Goal: Task Accomplishment & Management: Complete application form

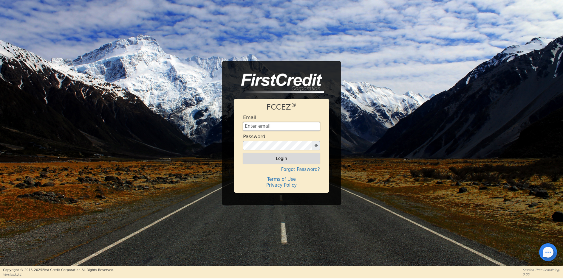
type input "[EMAIL_ADDRESS][DOMAIN_NAME]"
click at [280, 159] on button "Login" at bounding box center [281, 158] width 77 height 10
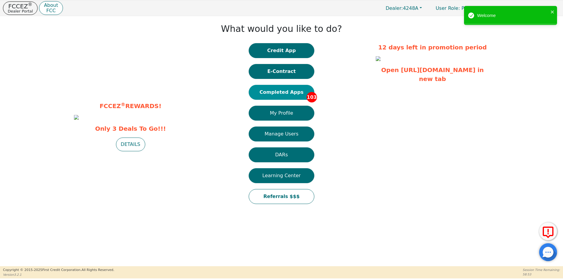
click at [289, 94] on button "Completed Apps 103" at bounding box center [282, 92] width 66 height 15
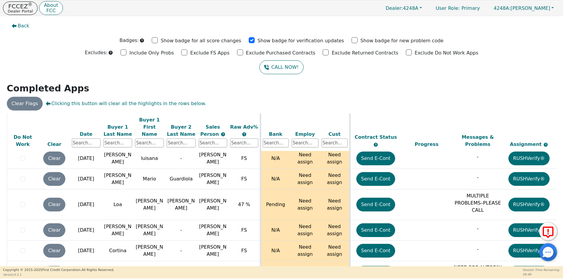
scroll to position [2281, 0]
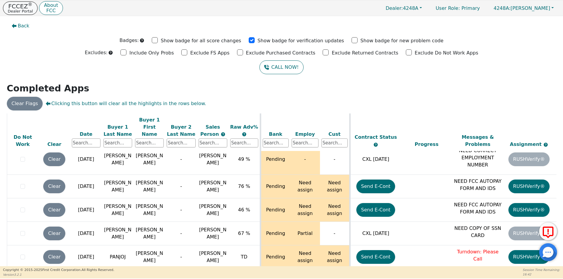
click at [26, 10] on p "Dealer Portal" at bounding box center [20, 11] width 25 height 4
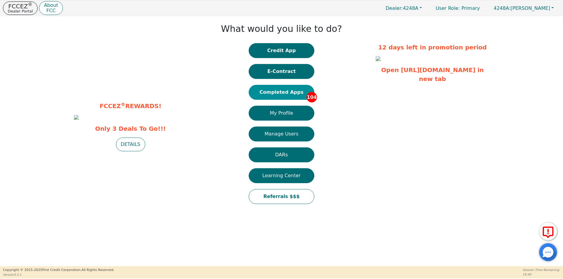
click at [275, 94] on button "Completed Apps 104" at bounding box center [282, 92] width 66 height 15
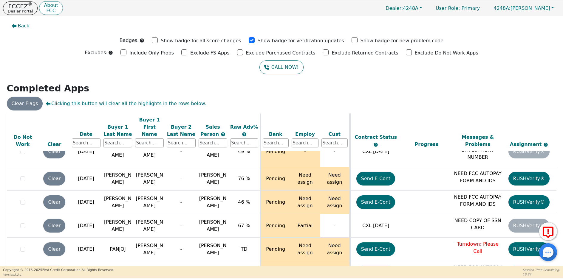
scroll to position [2293, 0]
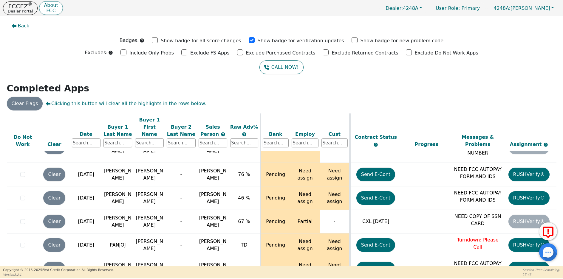
click at [560, 265] on div "Back Badges: Show badge for all score changes Show badge for verification updat…" at bounding box center [281, 141] width 563 height 250
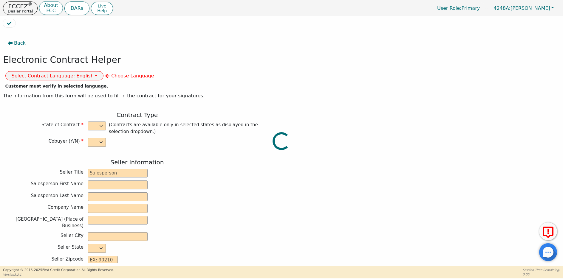
select select "n"
type input "owner"
type input "[PERSON_NAME]"
type input "[GEOGRAPHIC_DATA]"
type input "AQUA REMACH LLC"
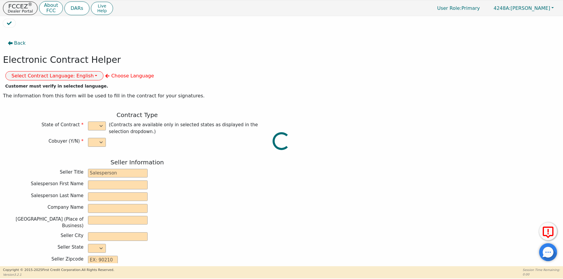
type input "[STREET_ADDRESS]"
type input "[GEOGRAPHIC_DATA]"
select select "[GEOGRAPHIC_DATA]"
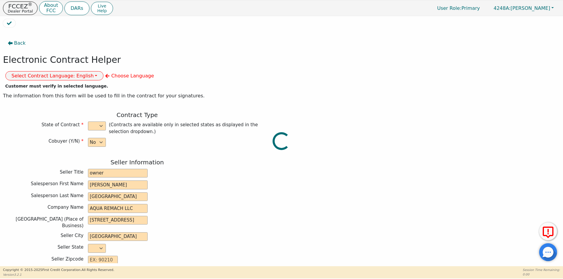
type input "77070"
type input "Vianka"
type input "[PERSON_NAME]"
type input "[EMAIL_ADDRESS][DOMAIN_NAME]"
type input "[STREET_ADDRESS]"
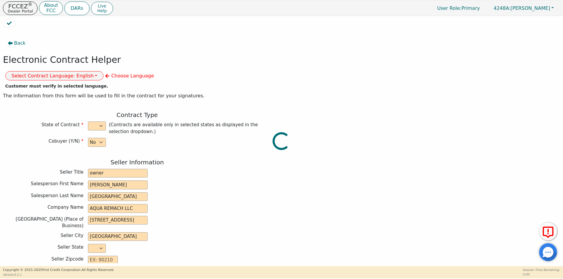
type input "[GEOGRAPHIC_DATA]"
select select "[GEOGRAPHIC_DATA]"
type input "77327"
type input "[DATE]"
type input "17.99"
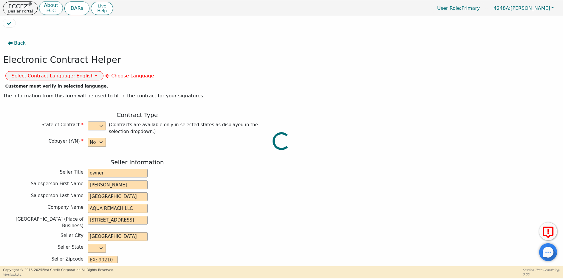
type input "[DATE]"
type input "60"
type input "0"
type input "8699.00"
type input "0.00"
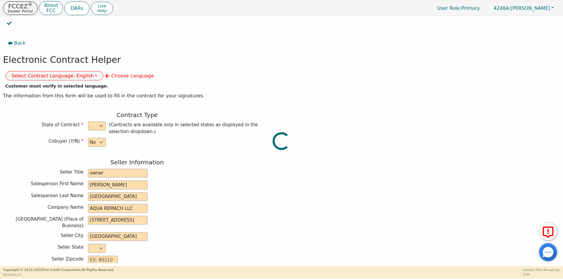
type input "8699.00"
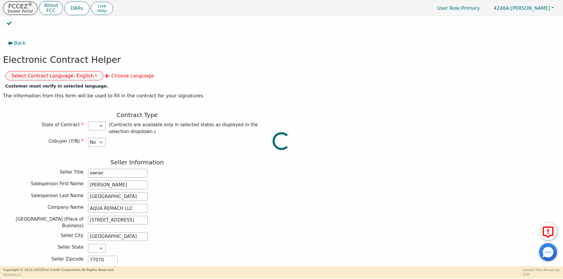
select select "[GEOGRAPHIC_DATA]"
click at [104, 71] on button "Select Contract Language: English" at bounding box center [54, 75] width 98 height 9
click at [53, 85] on link "English" at bounding box center [29, 89] width 47 height 8
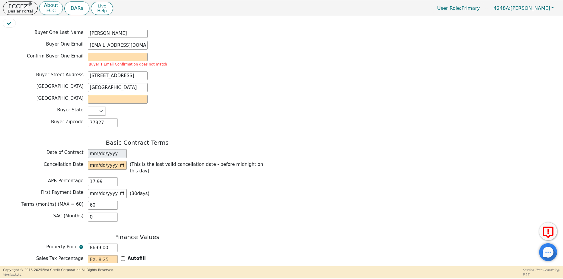
scroll to position [335, 0]
drag, startPoint x: 108, startPoint y: 226, endPoint x: 87, endPoint y: 226, distance: 21.5
click at [87, 243] on div "Property Price 8699.00" at bounding box center [137, 247] width 268 height 9
type input "0.00"
type input "7"
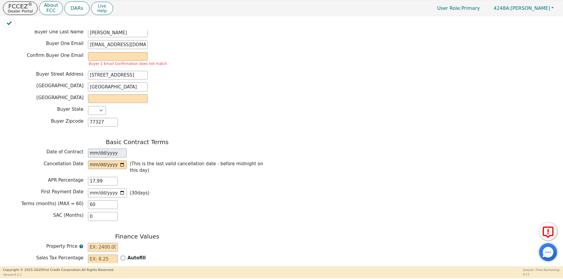
type input "7.00"
type input "75"
type input "75.00"
type input "759"
type input "759.00"
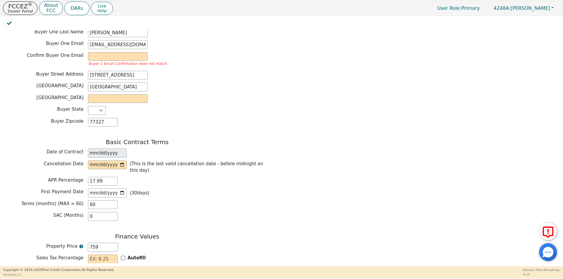
type input "7599"
type input "7599.00"
drag, startPoint x: 107, startPoint y: 238, endPoint x: 108, endPoint y: 235, distance: 3.6
click at [107, 255] on input "text" at bounding box center [103, 259] width 30 height 9
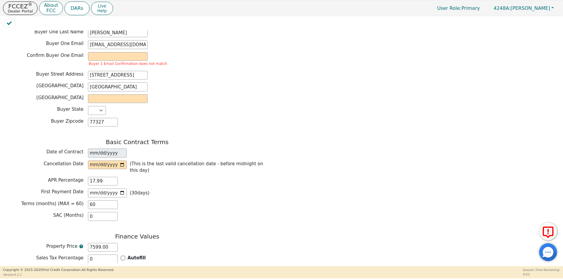
type input "0.00"
click at [89, 267] on input "text" at bounding box center [103, 271] width 30 height 9
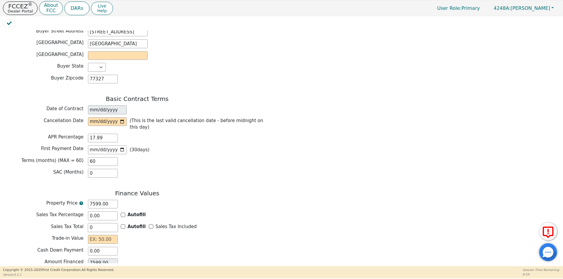
scroll to position [414, 0]
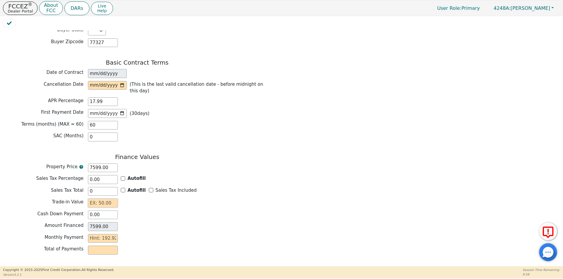
type input "0.00"
click at [91, 199] on input "text" at bounding box center [103, 203] width 30 height 9
type input "0.00"
drag, startPoint x: 266, startPoint y: 218, endPoint x: 269, endPoint y: 216, distance: 4.2
click at [269, 234] on div "Monthly Payment" at bounding box center [137, 238] width 268 height 9
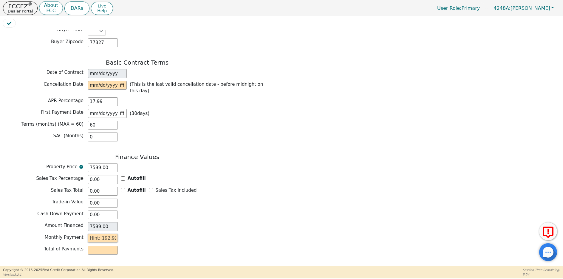
click at [89, 234] on input "text" at bounding box center [103, 238] width 30 height 9
type input "21"
type input "1260.00"
type input "2"
type input "120.00"
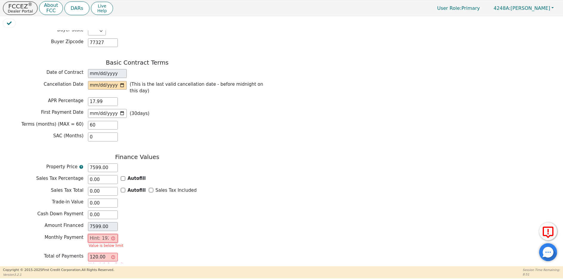
type input "0.00"
type input "1"
type input "60.00"
type input "19"
type input "1140.00"
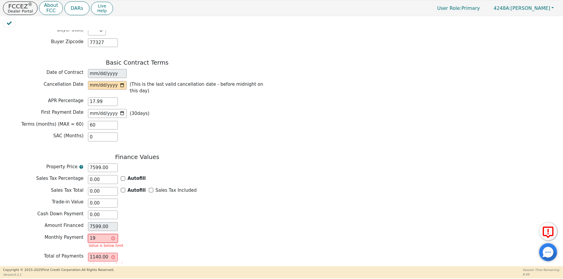
type input "192"
type input "11520.00"
type input "192.9"
type input "11574.00"
type input "192.92"
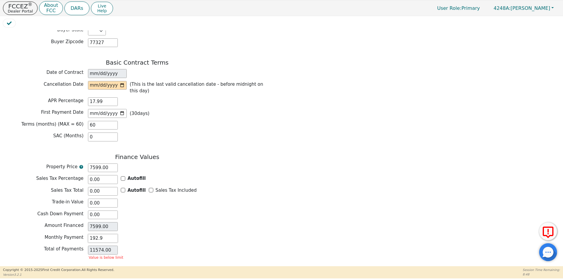
type input "11575.20"
type input "192.92"
click at [264, 246] on div "Total of Payments 11575.20" at bounding box center [137, 250] width 268 height 9
